Goal: Information Seeking & Learning: Understand process/instructions

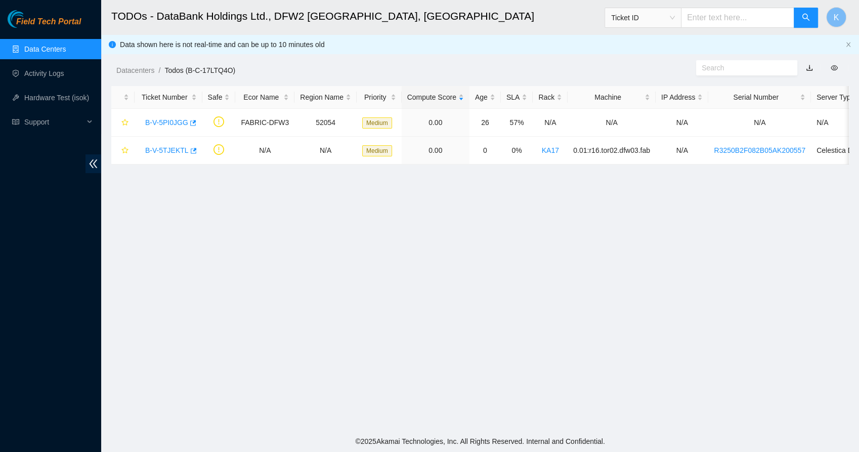
click at [36, 50] on link "Data Centers" at bounding box center [44, 49] width 41 height 8
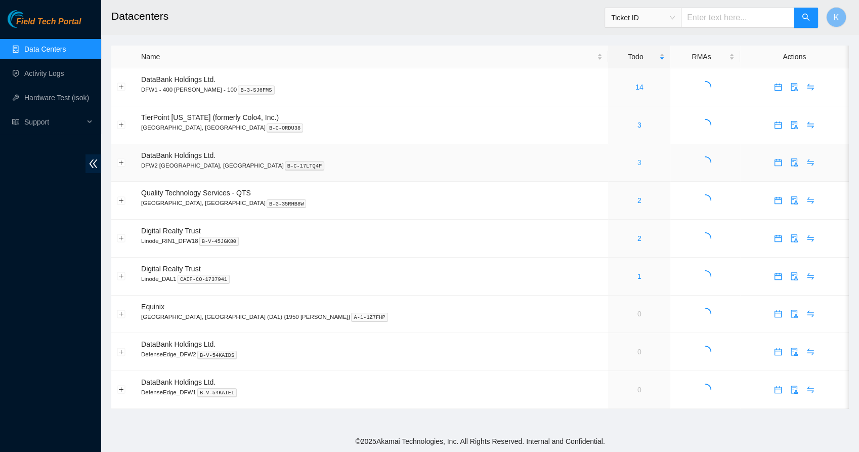
click at [637, 163] on link "3" at bounding box center [639, 162] width 4 height 8
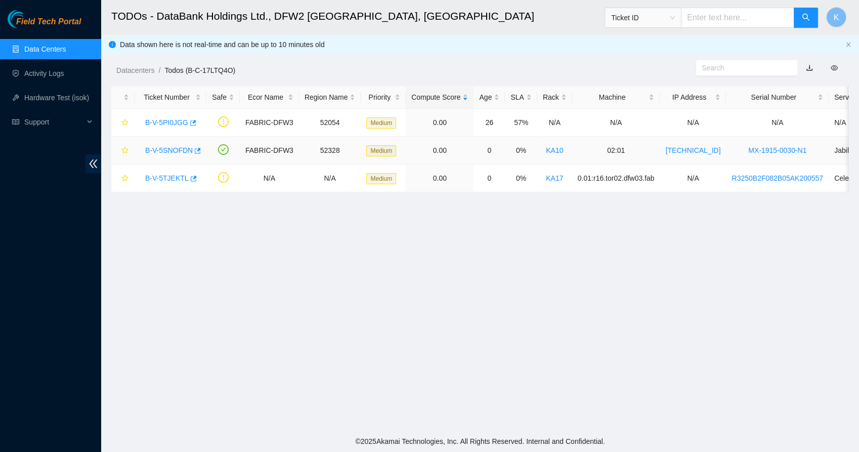
click at [154, 146] on link "B-V-5SNOFDN" at bounding box center [169, 150] width 48 height 8
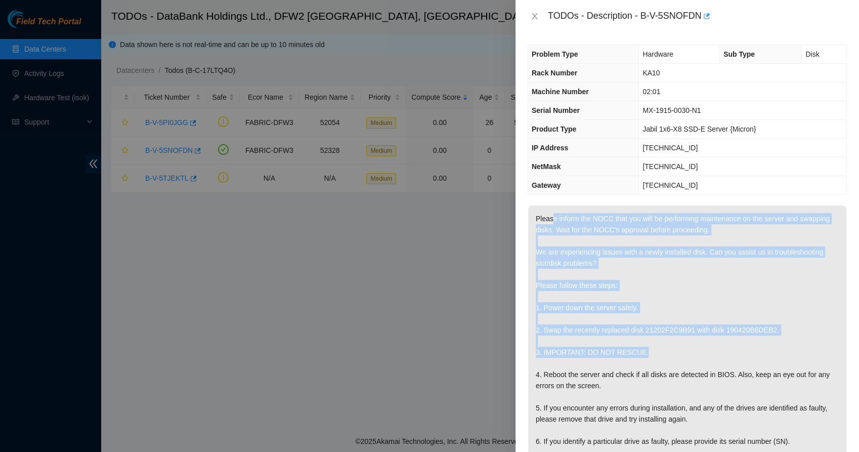
drag, startPoint x: 550, startPoint y: 213, endPoint x: 665, endPoint y: 348, distance: 176.6
click at [665, 348] on p "Please inform the NOCC that you will be performing maintenance on the server an…" at bounding box center [687, 351] width 318 height 293
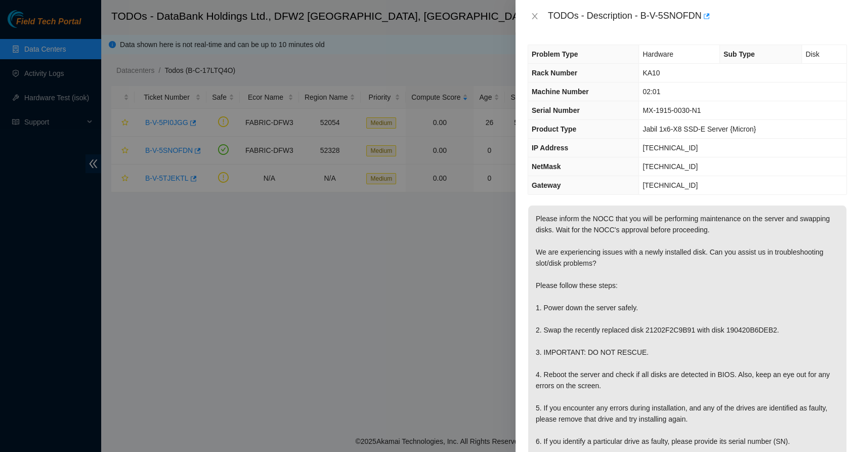
click at [618, 362] on p "Please inform the NOCC that you will be performing maintenance on the server an…" at bounding box center [687, 351] width 318 height 293
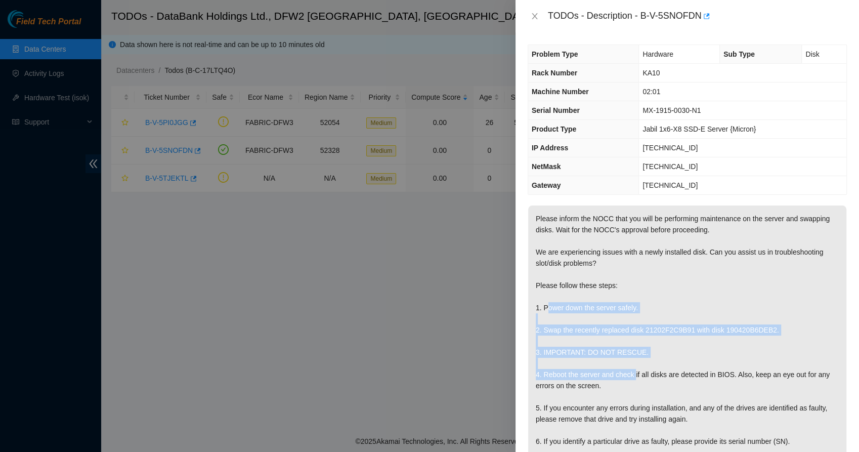
drag, startPoint x: 634, startPoint y: 369, endPoint x: 544, endPoint y: 301, distance: 112.3
click at [544, 301] on p "Please inform the NOCC that you will be performing maintenance on the server an…" at bounding box center [687, 351] width 318 height 293
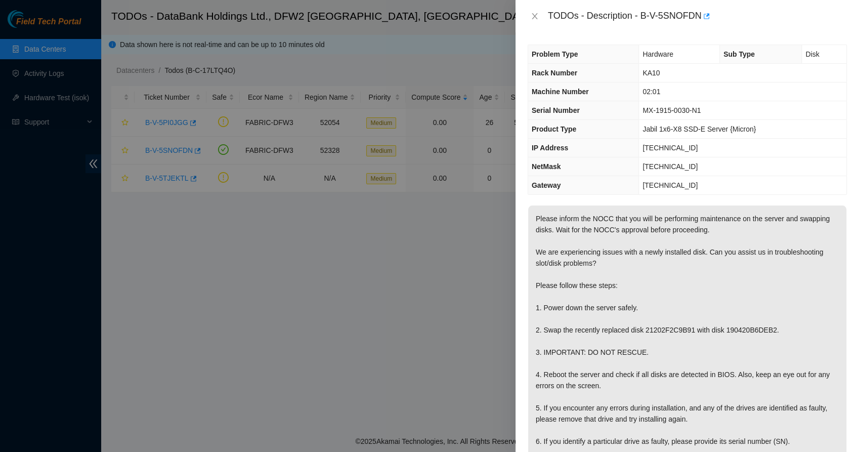
click at [544, 300] on p "Please inform the NOCC that you will be performing maintenance on the server an…" at bounding box center [687, 351] width 318 height 293
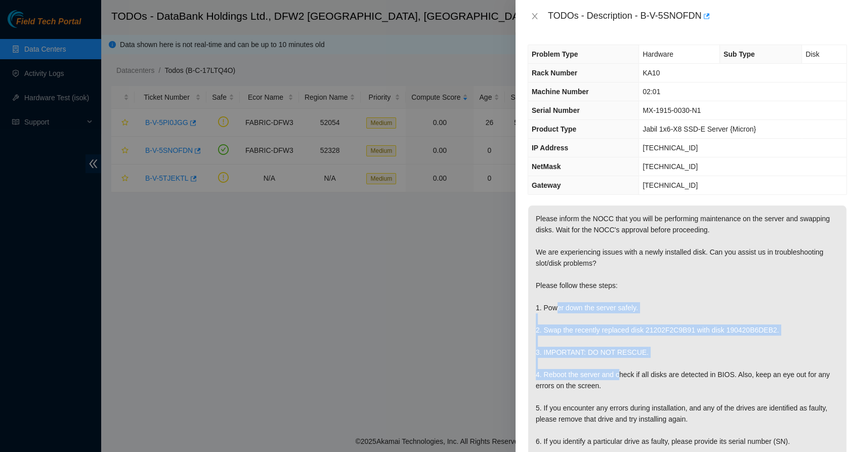
drag, startPoint x: 558, startPoint y: 310, endPoint x: 619, endPoint y: 378, distance: 90.7
click at [619, 378] on p "Please inform the NOCC that you will be performing maintenance on the server an…" at bounding box center [687, 351] width 318 height 293
drag, startPoint x: 619, startPoint y: 378, endPoint x: 596, endPoint y: 386, distance: 24.2
click at [619, 378] on p "Please inform the NOCC that you will be performing maintenance on the server an…" at bounding box center [687, 351] width 318 height 293
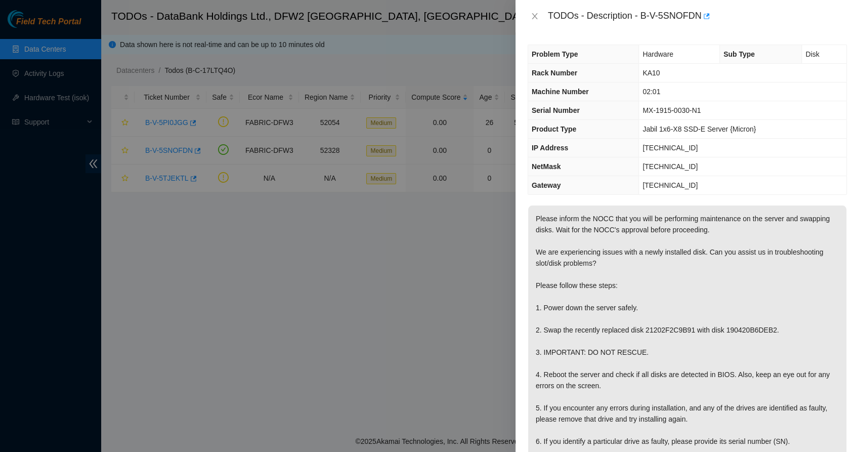
click at [595, 386] on p "Please inform the NOCC that you will be performing maintenance on the server an…" at bounding box center [687, 351] width 318 height 293
drag, startPoint x: 595, startPoint y: 386, endPoint x: 582, endPoint y: 384, distance: 13.8
click at [582, 384] on p "Please inform the NOCC that you will be performing maintenance on the server an…" at bounding box center [687, 351] width 318 height 293
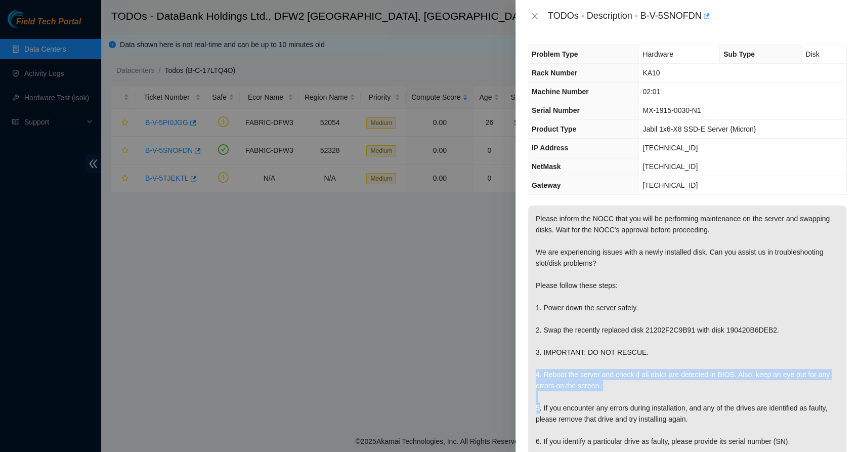
click at [577, 377] on p "Please inform the NOCC that you will be performing maintenance on the server an…" at bounding box center [687, 351] width 318 height 293
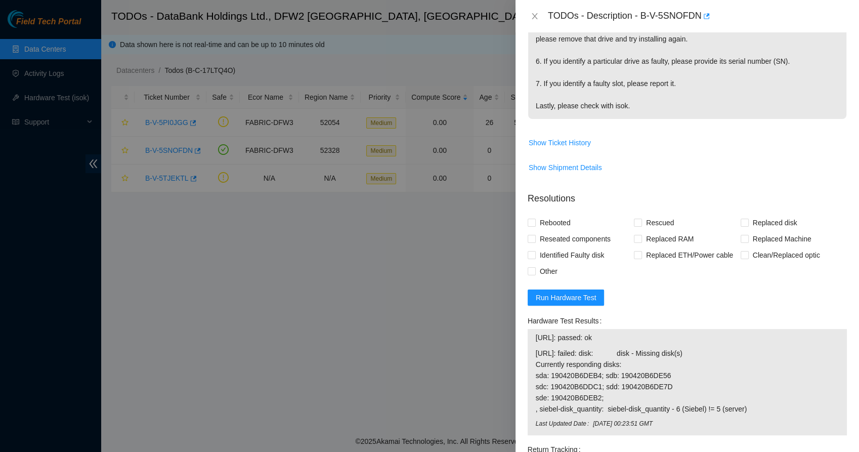
scroll to position [449, 0]
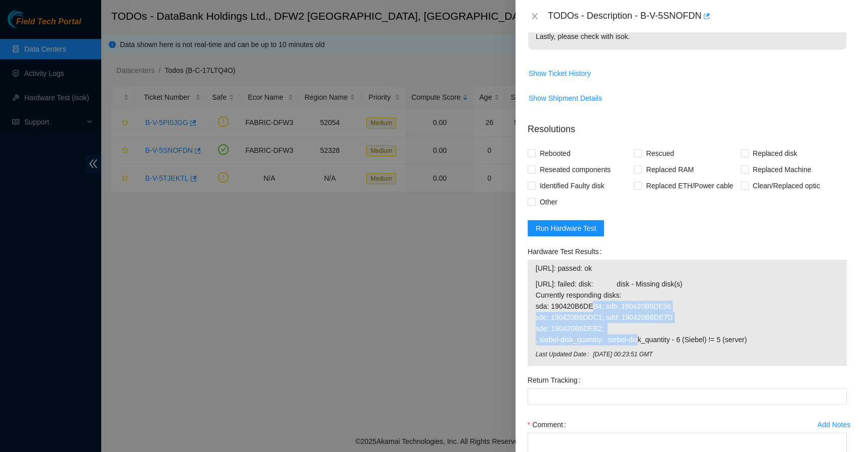
drag, startPoint x: 562, startPoint y: 305, endPoint x: 597, endPoint y: 352, distance: 58.6
click at [597, 352] on tbody "184.25.238.6: passed: ok 184.25.238.7: failed: disk: disk - Missing disk(s) Cur…" at bounding box center [687, 312] width 304 height 101
drag, startPoint x: 597, startPoint y: 352, endPoint x: 587, endPoint y: 354, distance: 10.3
click at [588, 354] on span "Last Updated Date" at bounding box center [564, 355] width 57 height 10
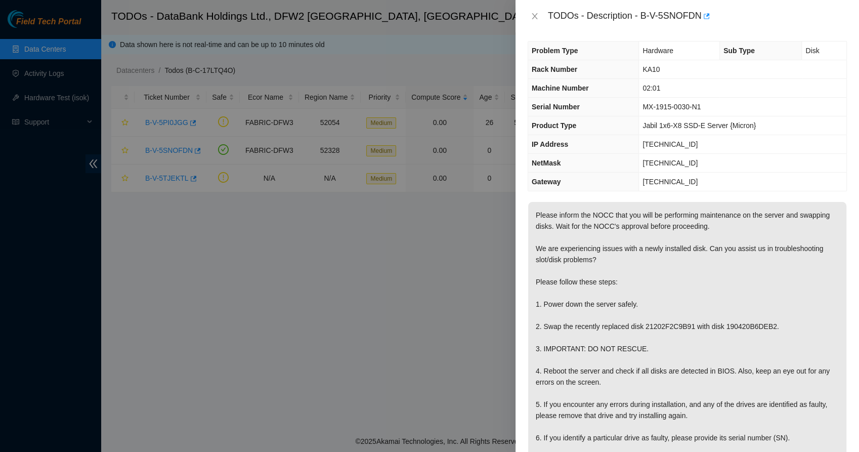
scroll to position [0, 0]
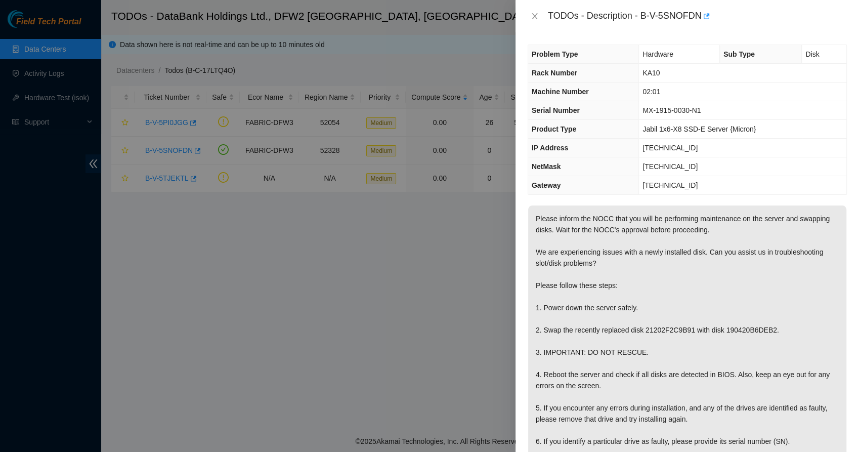
click at [554, 164] on span "NetMask" at bounding box center [546, 166] width 29 height 8
drag, startPoint x: 640, startPoint y: 16, endPoint x: 700, endPoint y: 9, distance: 60.1
click at [700, 9] on div "TODOs - Description - B-V-5SNOFDN" at bounding box center [697, 16] width 299 height 16
copy div "B-V-5SNOFDN"
click at [602, 242] on p "Please inform the NOCC that you will be performing maintenance on the server an…" at bounding box center [687, 351] width 318 height 293
